Goal: Navigation & Orientation: Find specific page/section

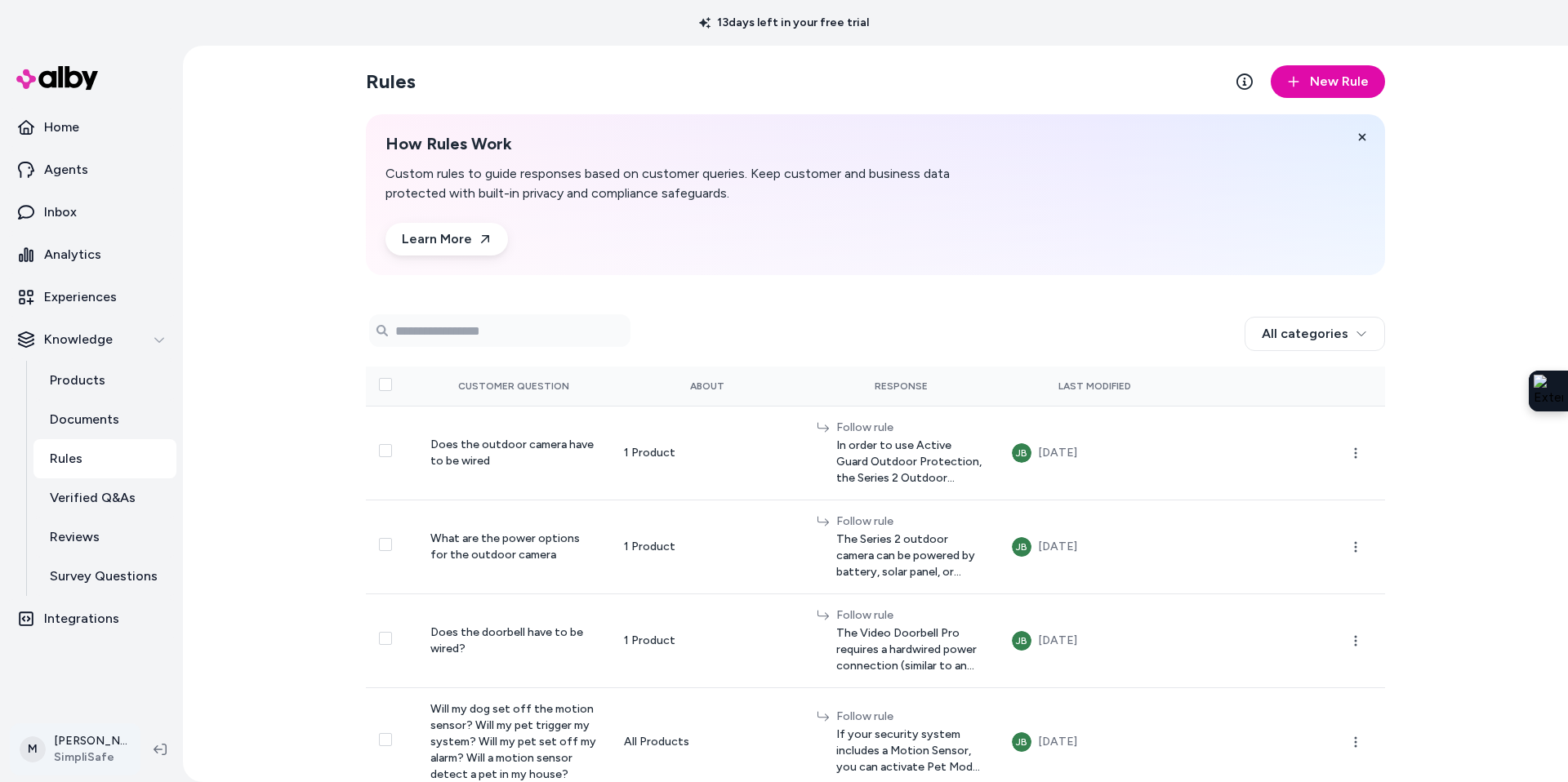
click at [75, 743] on html "13 days left in your free trial Home Agents Inbox Analytics Experiences Knowled…" at bounding box center [784, 391] width 1568 height 782
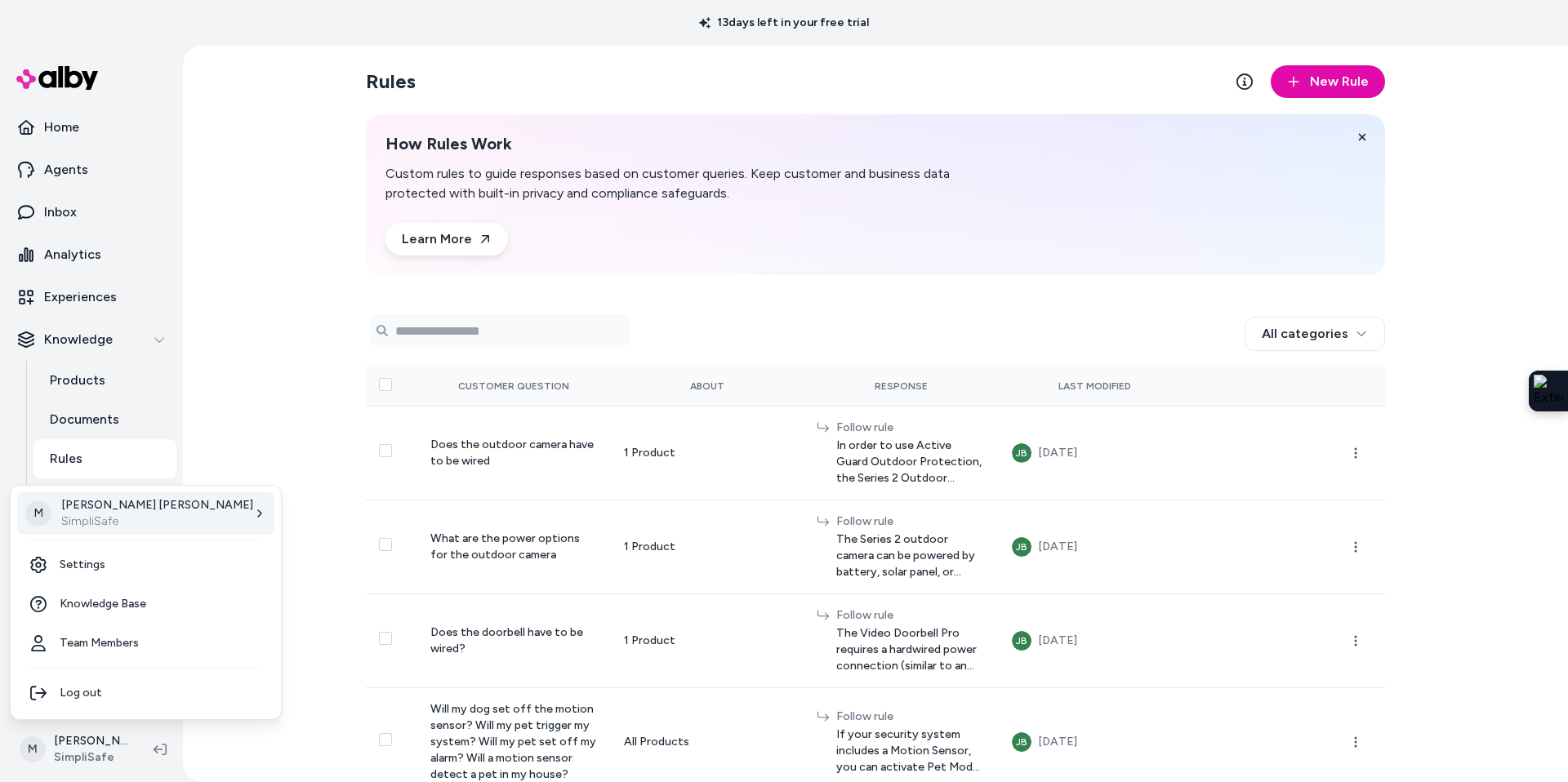
click at [110, 517] on p "SimpliSafe" at bounding box center [157, 521] width 191 height 16
click at [287, 638] on link "At Home" at bounding box center [296, 637] width 181 height 39
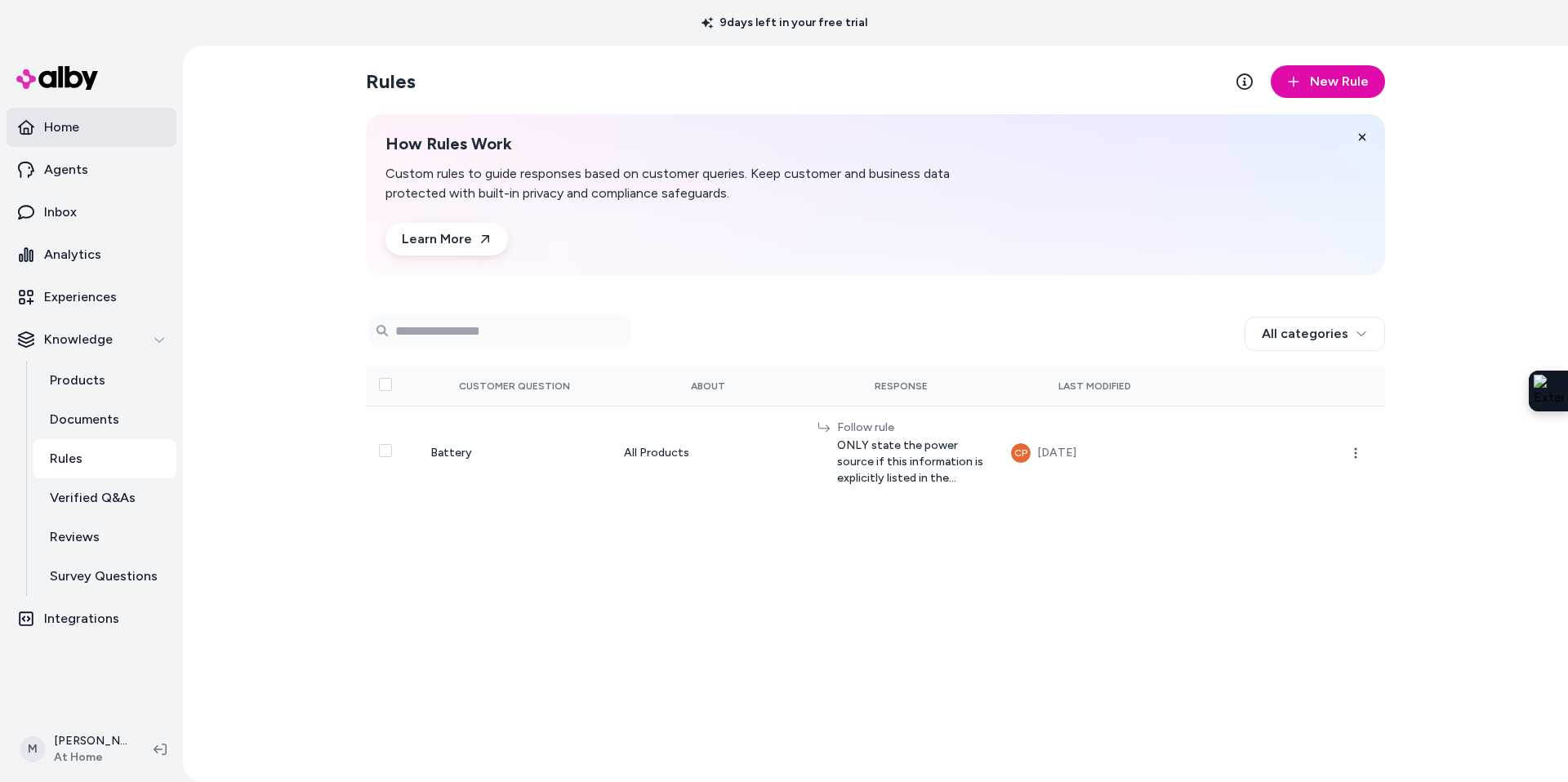
click at [80, 139] on link "Home" at bounding box center [91, 127] width 170 height 39
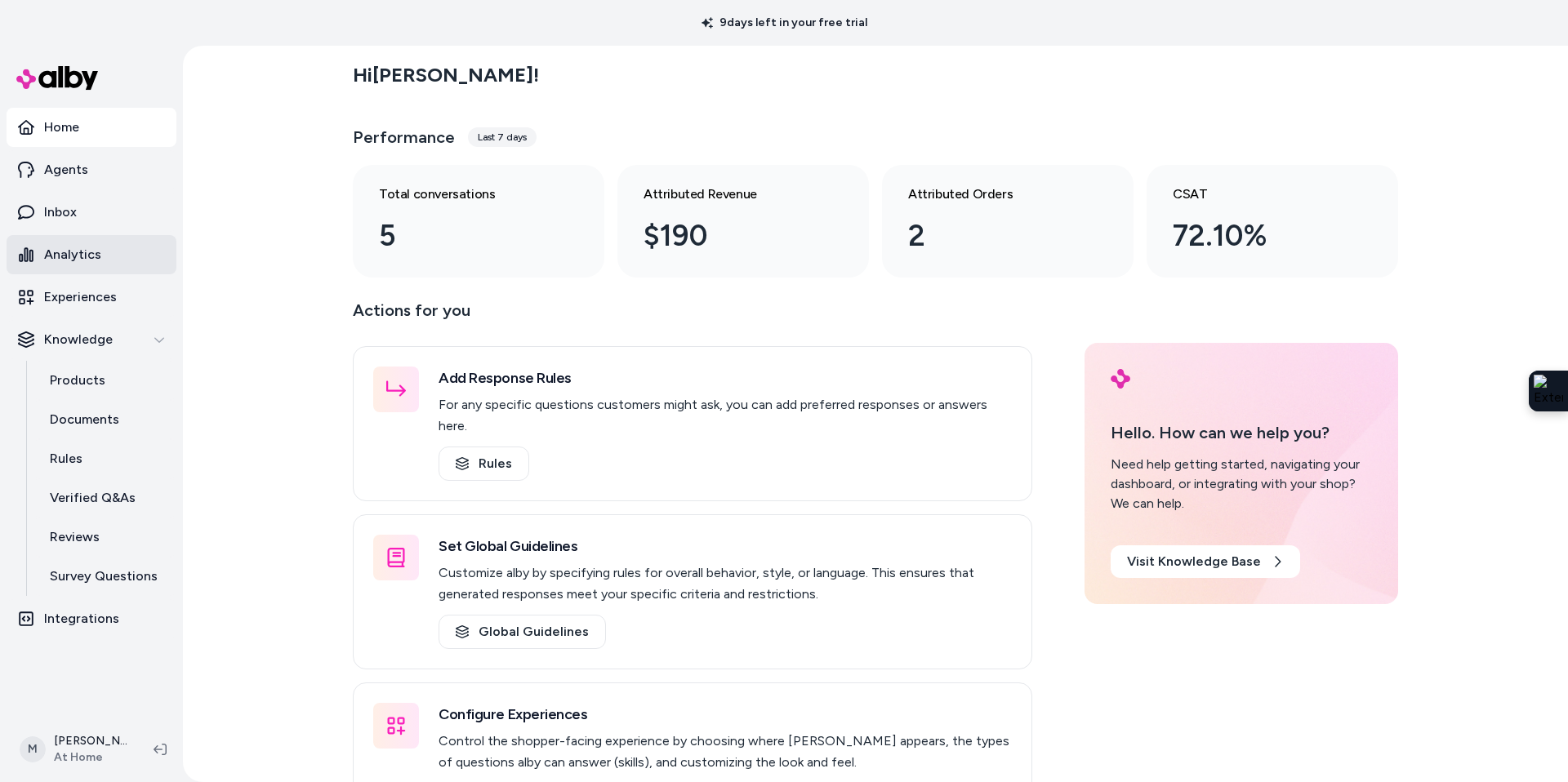
click at [80, 250] on p "Analytics" at bounding box center [72, 255] width 57 height 19
